Goal: Information Seeking & Learning: Check status

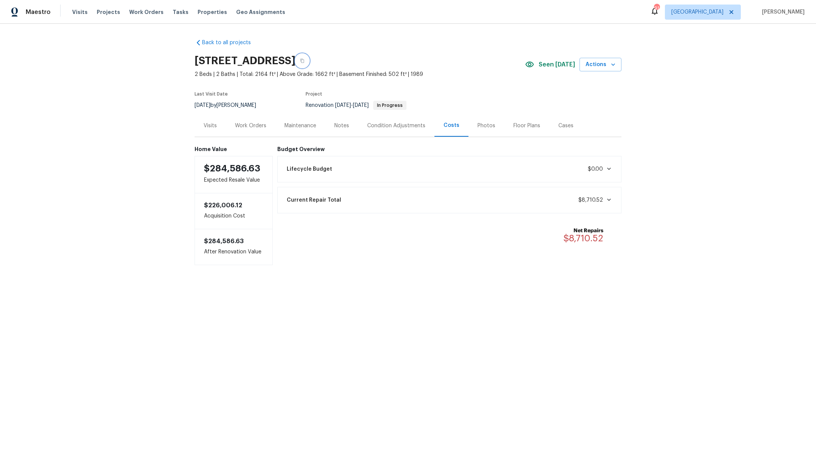
click at [304, 62] on icon "button" at bounding box center [302, 61] width 5 height 5
click at [380, 124] on div "Condition Adjustments" at bounding box center [396, 126] width 58 height 8
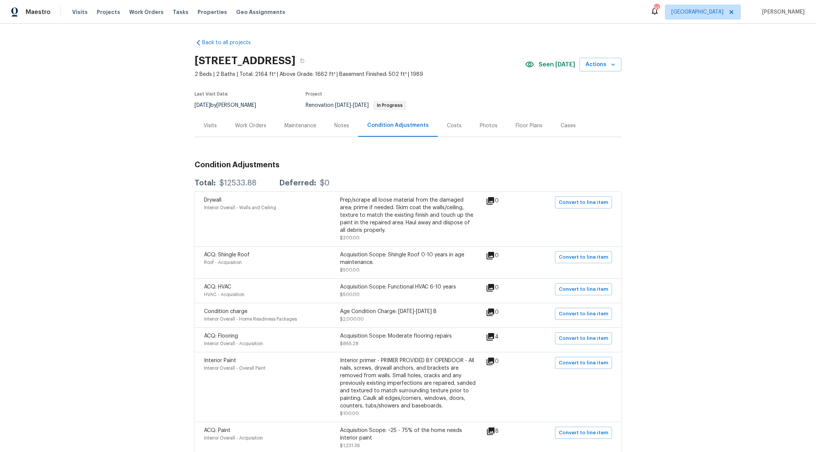
click at [402, 126] on div "Costs" at bounding box center [454, 126] width 15 height 8
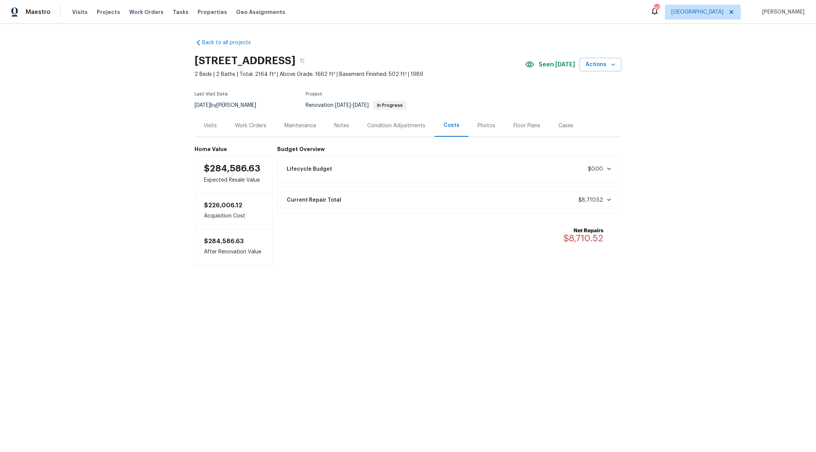
click at [402, 172] on span "$0.00" at bounding box center [599, 169] width 24 height 8
click at [402, 280] on span "$8,710.52" at bounding box center [595, 278] width 34 height 8
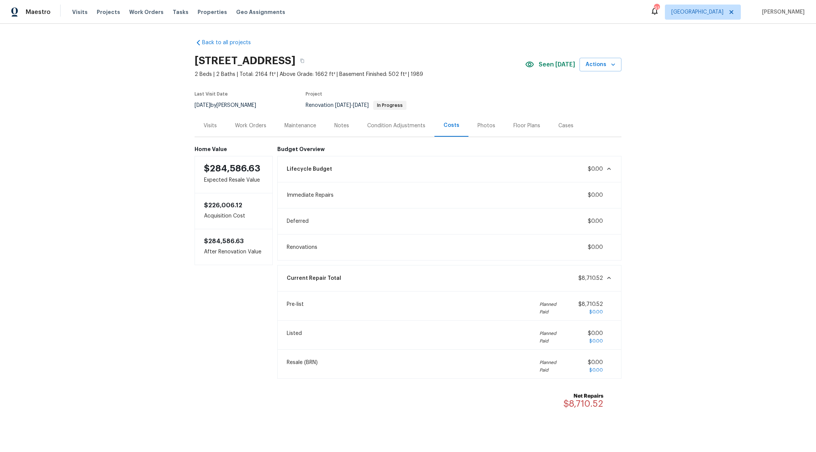
click at [402, 277] on icon at bounding box center [609, 278] width 6 height 6
click at [402, 167] on icon at bounding box center [609, 169] width 6 height 6
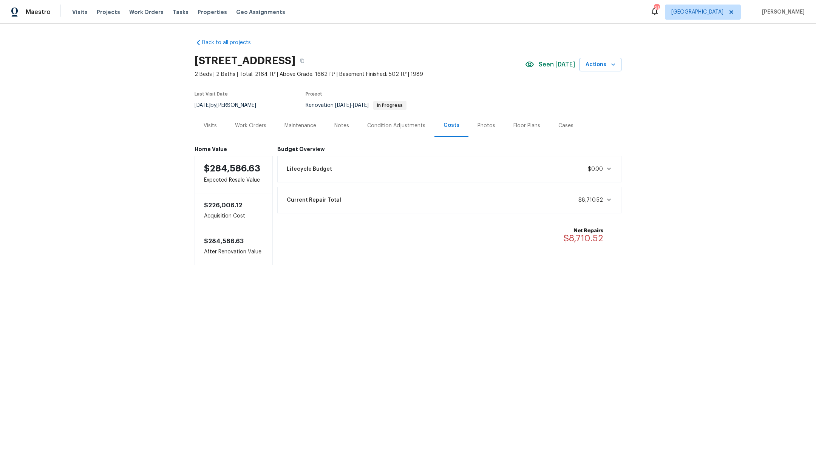
click at [402, 167] on icon at bounding box center [609, 169] width 6 height 6
click at [402, 270] on div "Current Repair Total $8,710.52" at bounding box center [449, 278] width 335 height 17
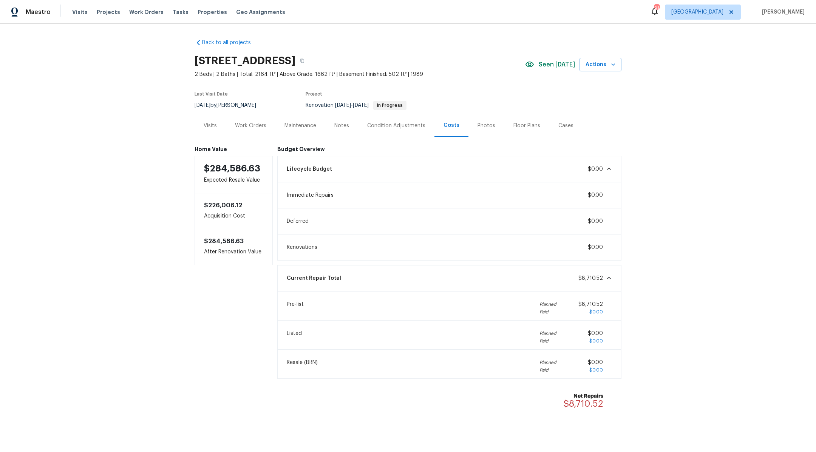
click at [384, 128] on div "Condition Adjustments" at bounding box center [396, 126] width 58 height 8
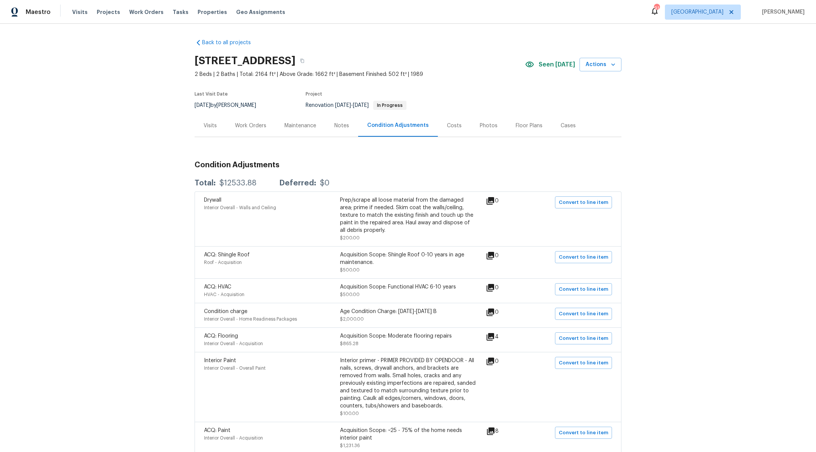
click at [402, 125] on div "Costs" at bounding box center [454, 126] width 15 height 8
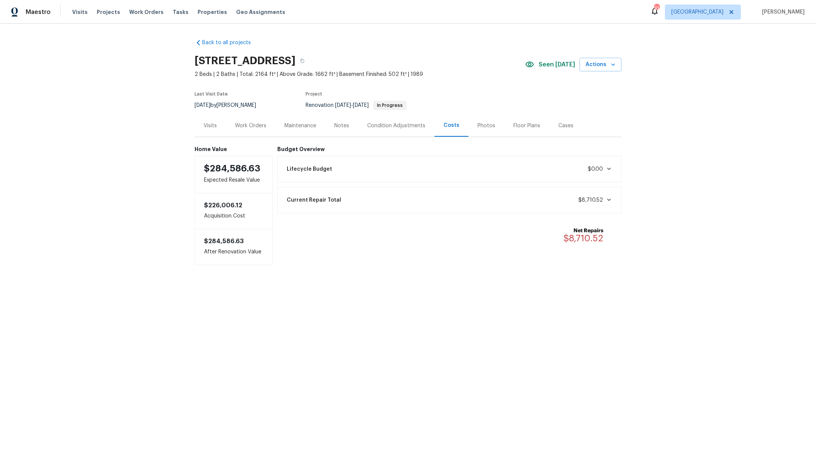
click at [402, 167] on div "Lifecycle Budget $0.00" at bounding box center [449, 169] width 335 height 17
click at [391, 138] on div "Home Value $284,586.63 Expected Resale Value $226,006.12 Acquisition Cost $284,…" at bounding box center [407, 201] width 427 height 128
click at [384, 126] on div "Condition Adjustments" at bounding box center [396, 126] width 58 height 8
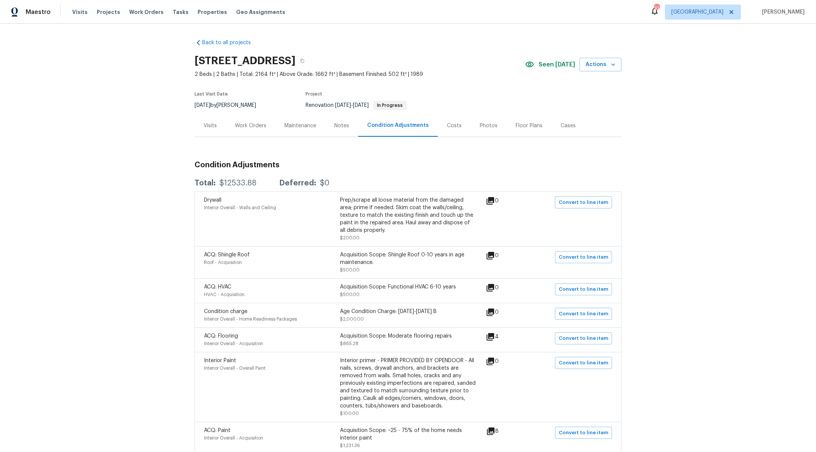
click at [402, 123] on div "Costs" at bounding box center [454, 125] width 33 height 22
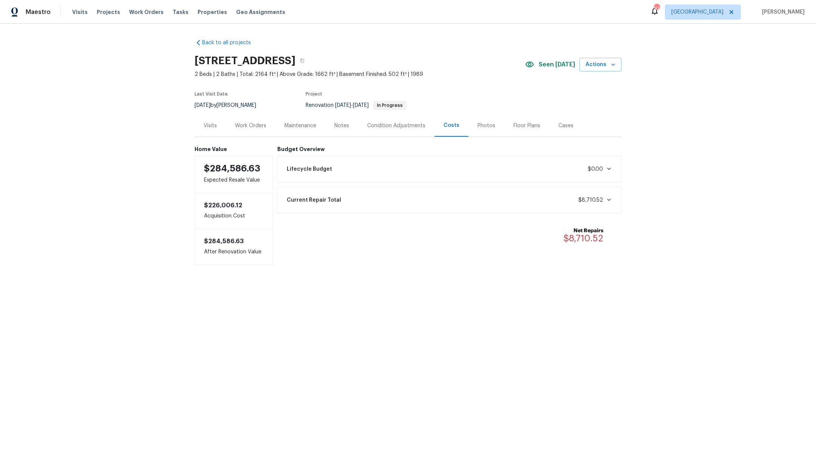
click at [402, 192] on div "Current Repair Total $8,710.52" at bounding box center [449, 200] width 335 height 17
click at [402, 169] on div "Lifecycle Budget $0.00" at bounding box center [449, 169] width 335 height 17
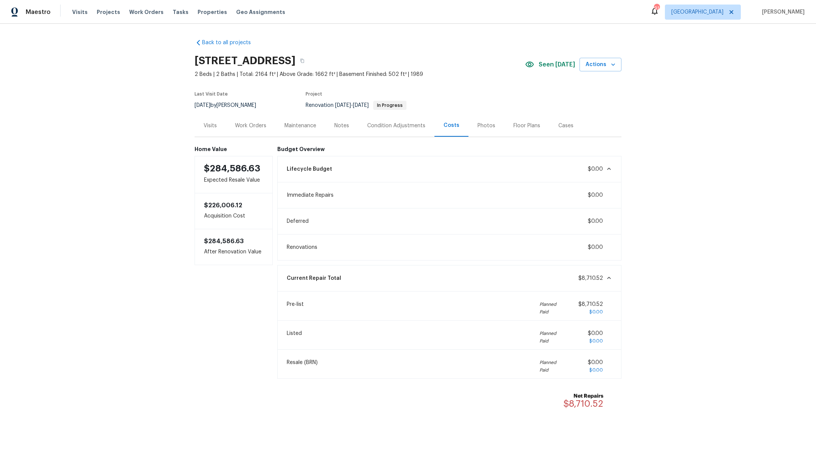
click at [402, 131] on div "Condition Adjustments" at bounding box center [396, 125] width 76 height 22
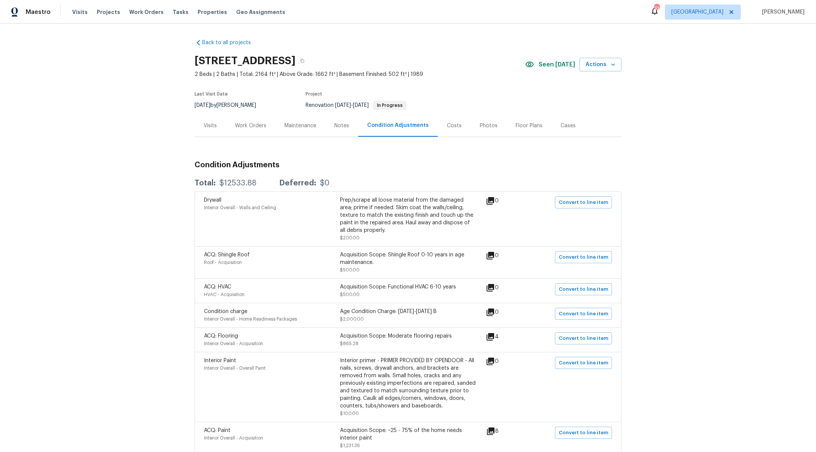
click at [402, 131] on div "Costs" at bounding box center [454, 125] width 33 height 22
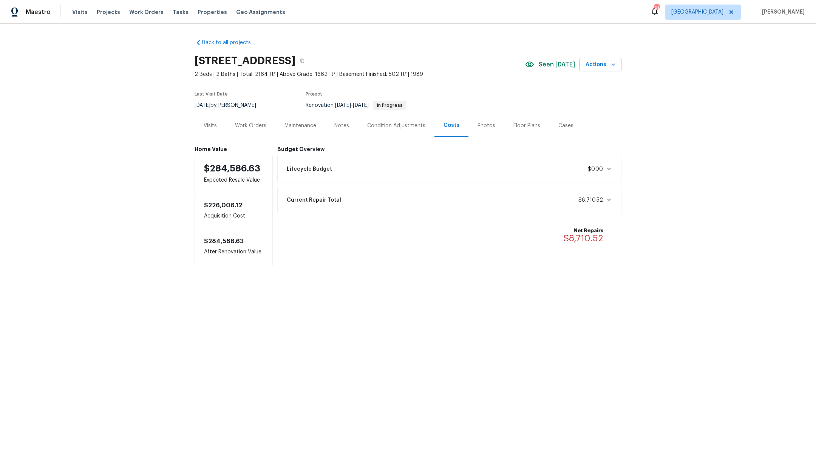
click at [402, 198] on div "Current Repair Total $8,710.52" at bounding box center [449, 200] width 335 height 17
click at [402, 169] on div "Lifecycle Budget $0.00" at bounding box center [449, 169] width 335 height 17
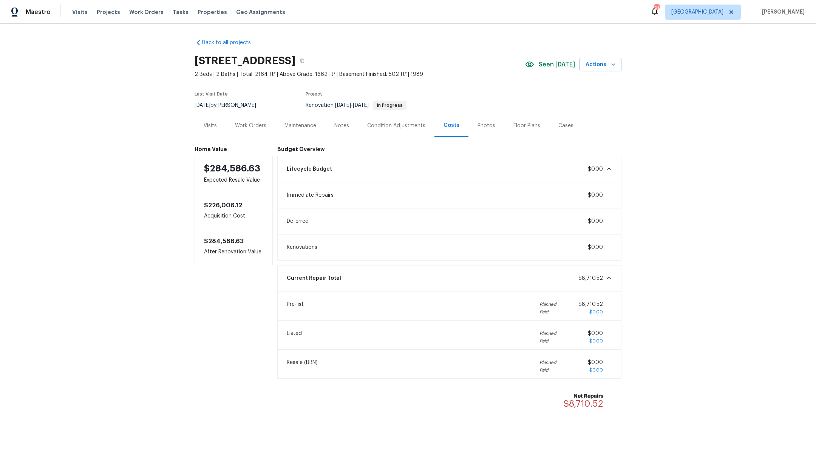
click at [375, 129] on div "Condition Adjustments" at bounding box center [396, 126] width 58 height 8
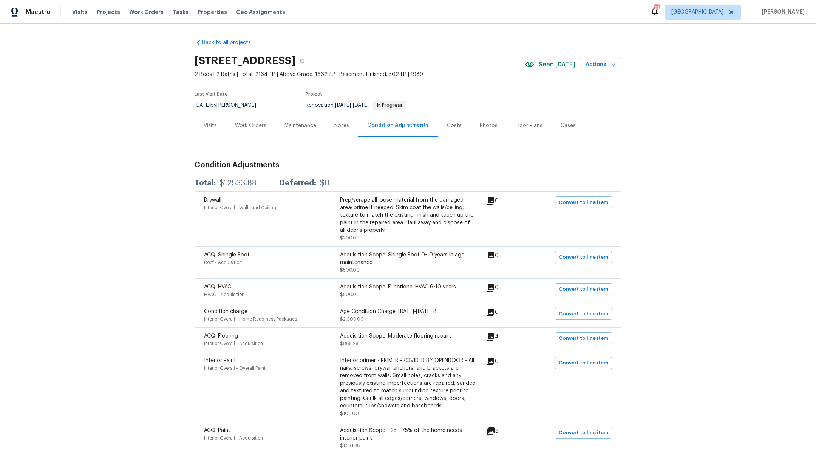
click at [402, 127] on div "Costs" at bounding box center [454, 126] width 15 height 8
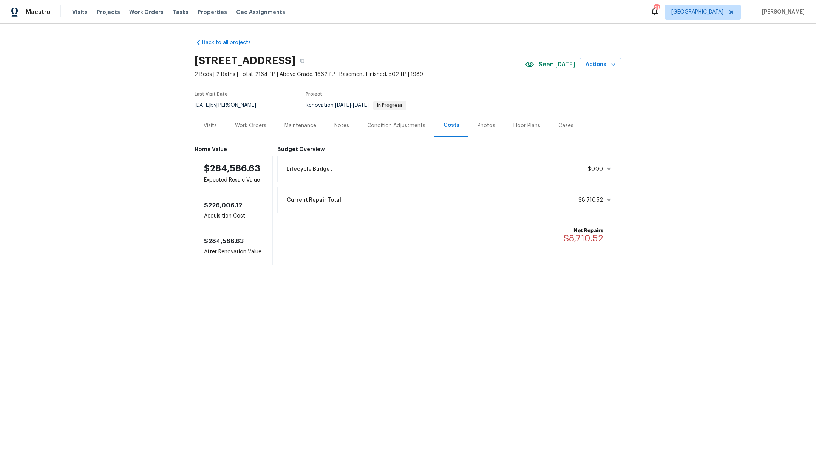
click at [402, 124] on div "Condition Adjustments" at bounding box center [396, 126] width 58 height 8
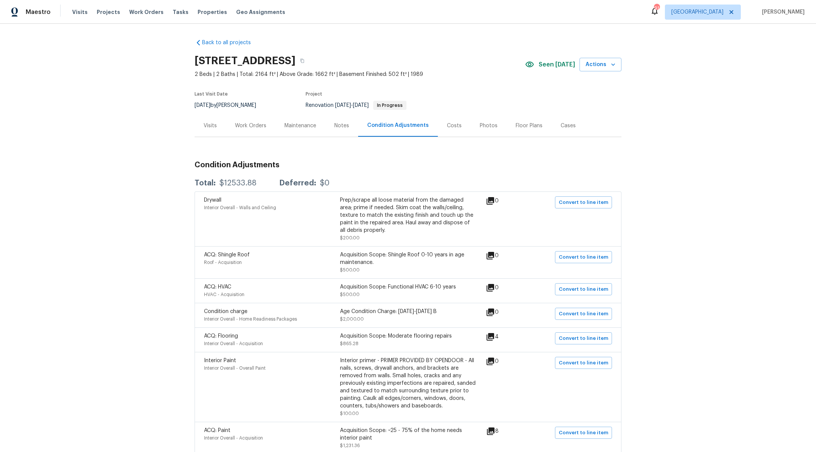
click at [402, 120] on div "Costs" at bounding box center [454, 125] width 33 height 22
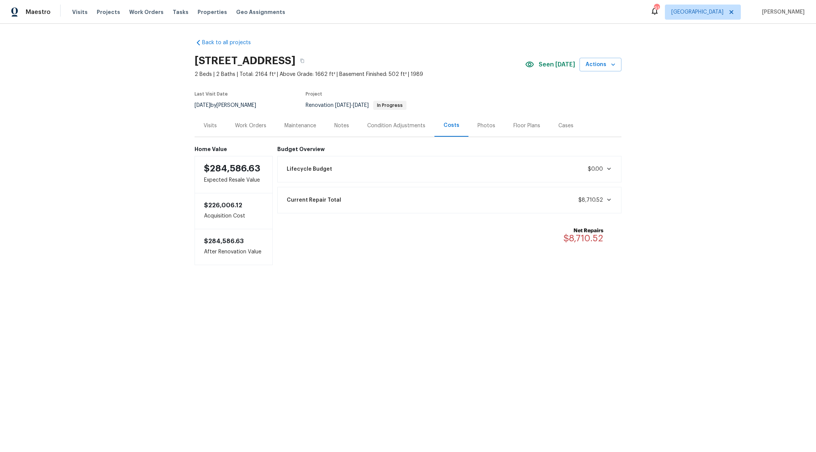
click at [402, 170] on div "Lifecycle Budget $0.00" at bounding box center [449, 169] width 335 height 17
click at [402, 276] on div "Current Repair Total $8,710.52" at bounding box center [449, 278] width 335 height 17
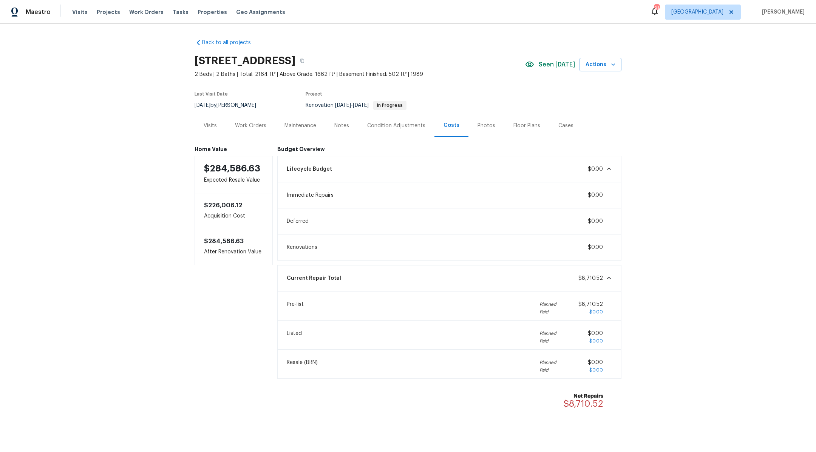
click at [402, 137] on div "Back to all projects 89 Paces Lakes Pt, Dallas, GA 30157 2 Beds | 2 Baths | Tot…" at bounding box center [408, 238] width 816 height 428
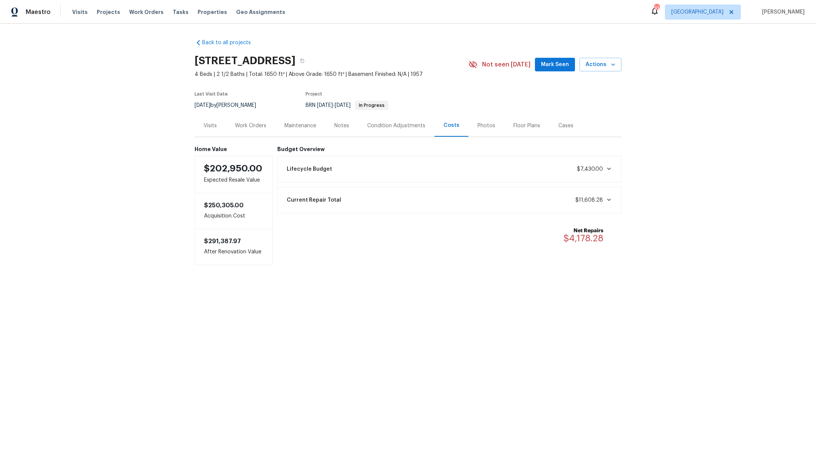
click at [609, 165] on span "$7,430.00" at bounding box center [594, 169] width 35 height 8
click at [611, 278] on icon at bounding box center [609, 278] width 6 height 6
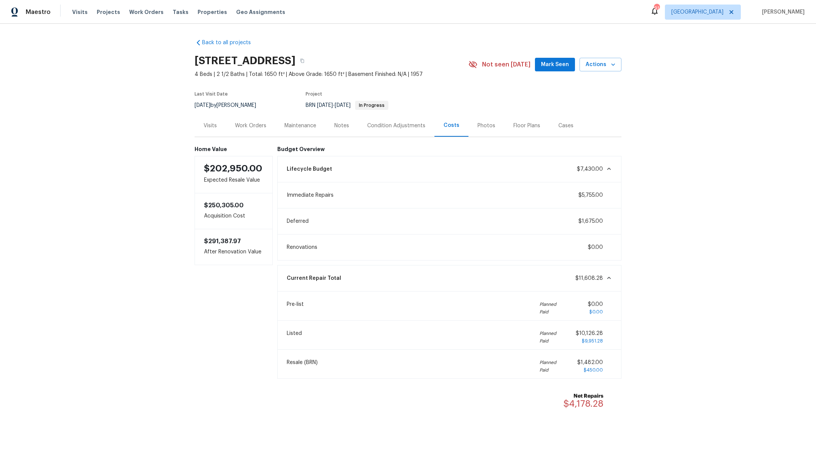
click at [401, 125] on div "Condition Adjustments" at bounding box center [396, 126] width 58 height 8
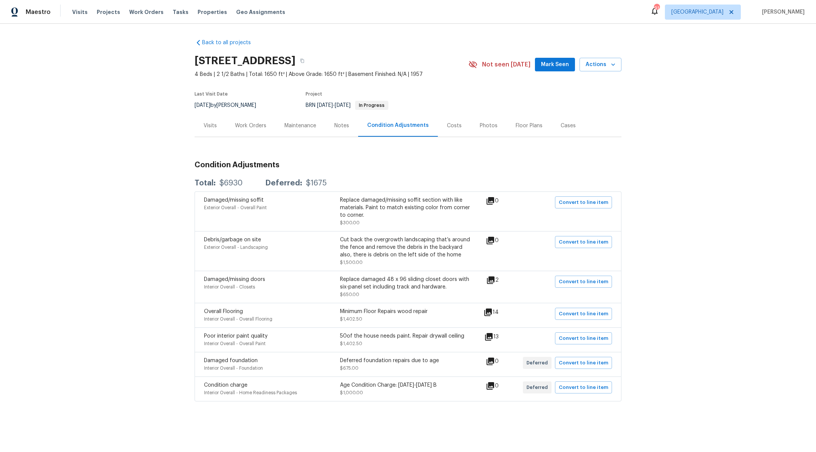
click at [452, 126] on div "Costs" at bounding box center [454, 126] width 15 height 8
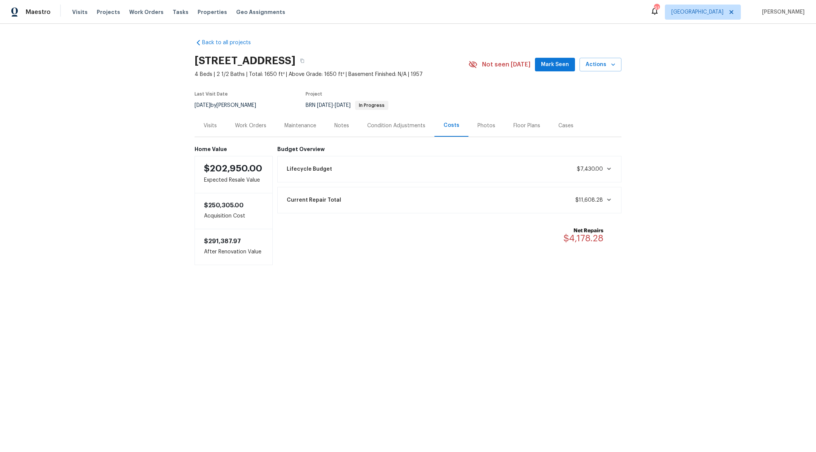
click at [605, 171] on span at bounding box center [607, 169] width 9 height 6
click at [415, 130] on div "Condition Adjustments" at bounding box center [396, 125] width 76 height 22
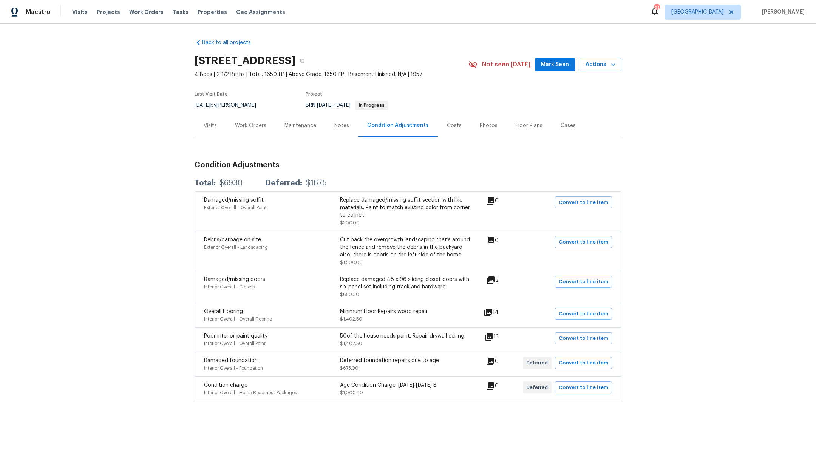
click at [456, 129] on div "Costs" at bounding box center [454, 125] width 33 height 22
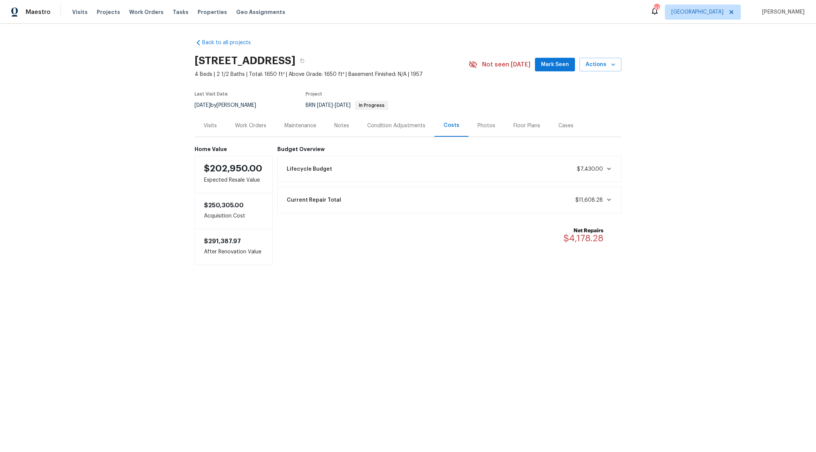
click at [603, 167] on span at bounding box center [607, 169] width 9 height 6
click at [606, 278] on icon at bounding box center [609, 278] width 6 height 6
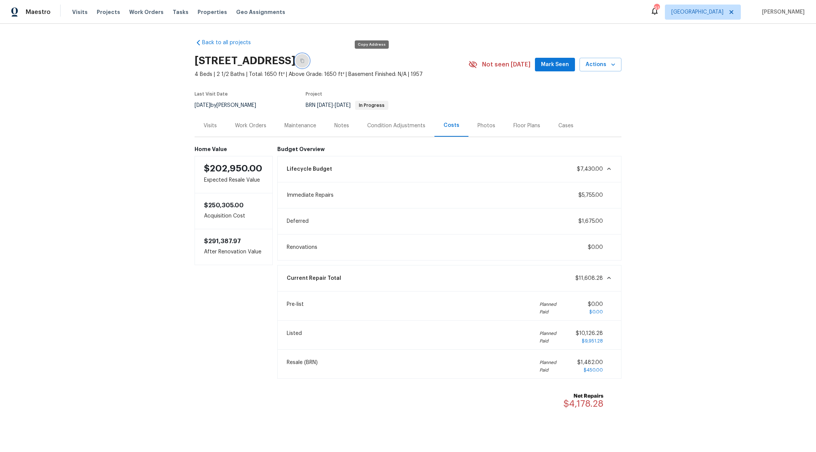
click at [309, 61] on button "button" at bounding box center [302, 61] width 14 height 14
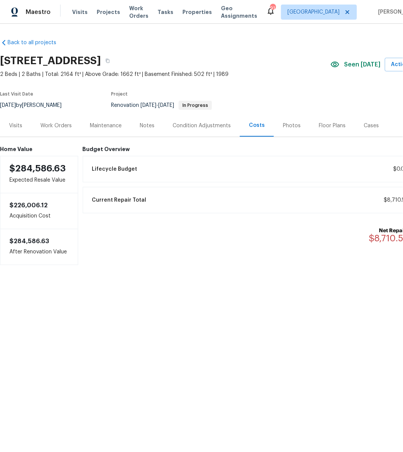
click at [194, 132] on div "Condition Adjustments" at bounding box center [201, 125] width 76 height 22
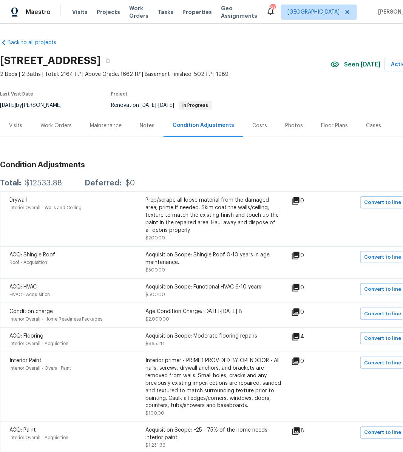
click at [253, 126] on div "Costs" at bounding box center [259, 126] width 15 height 8
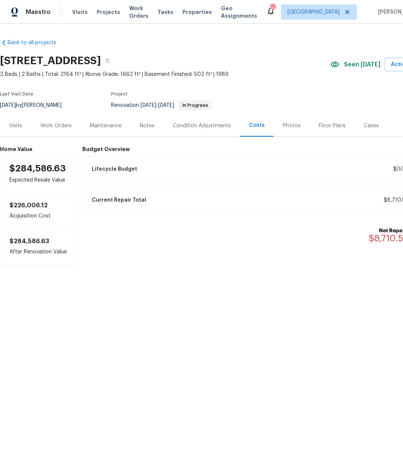
click at [392, 170] on div "Lifecycle Budget $0.00" at bounding box center [255, 169] width 335 height 17
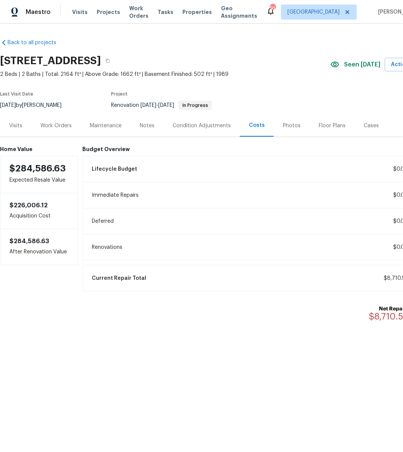
click at [392, 170] on div "Lifecycle Budget $0.00" at bounding box center [255, 169] width 335 height 17
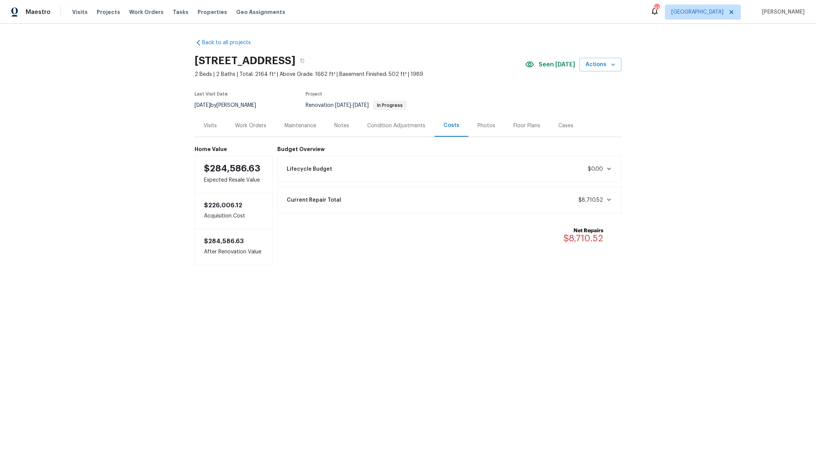
click at [402, 169] on div "Lifecycle Budget $0.00" at bounding box center [449, 169] width 335 height 17
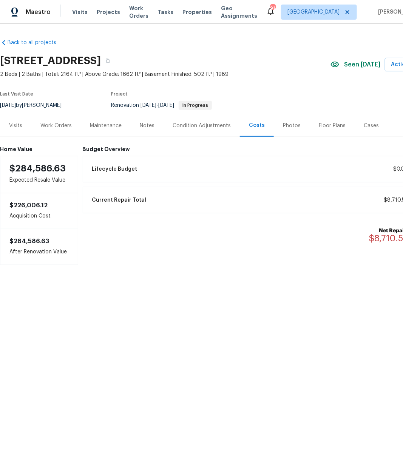
click at [346, 170] on div "Lifecycle Budget $0.00" at bounding box center [255, 169] width 335 height 17
